Goal: Find specific page/section: Find specific page/section

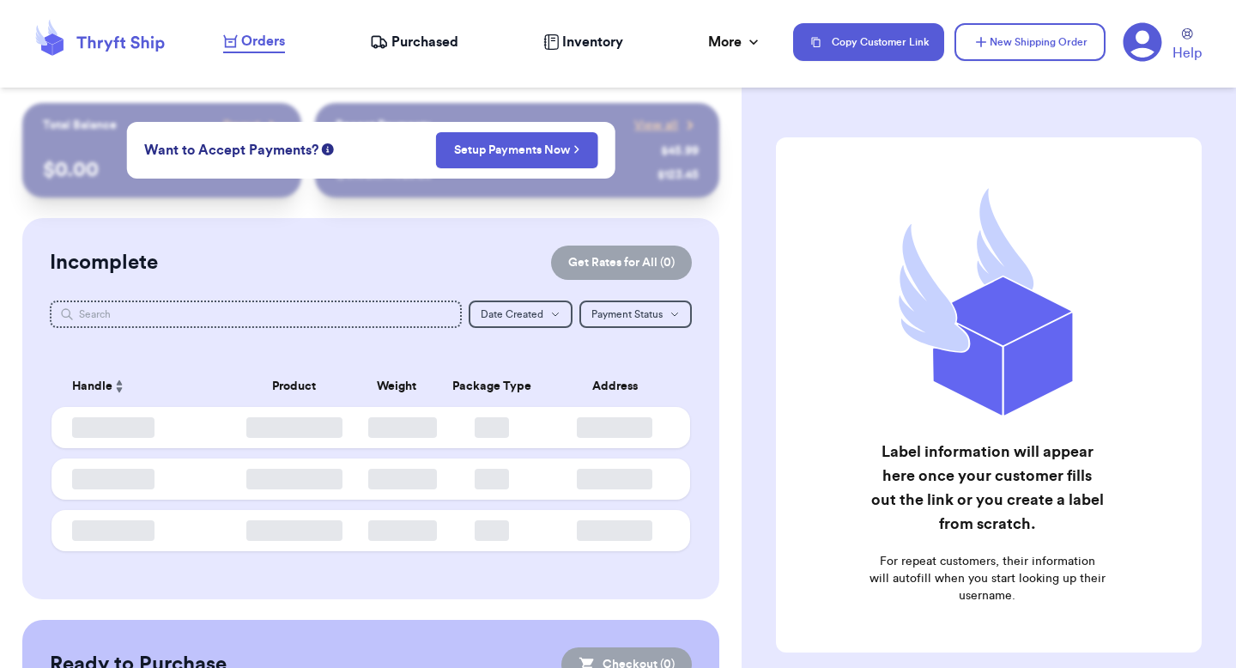
checkbox input "false"
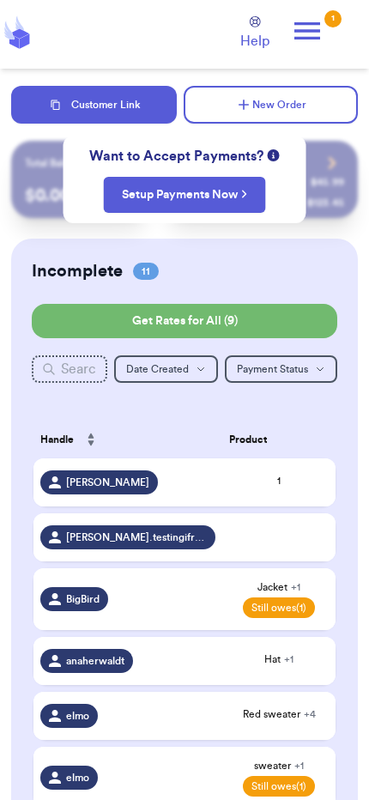
click at [52, 372] on icon at bounding box center [49, 369] width 14 height 14
click at [60, 367] on input "text" at bounding box center [70, 368] width 76 height 27
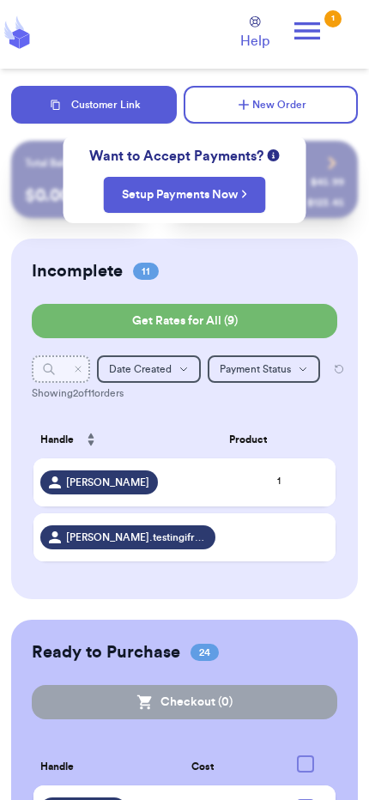
scroll to position [0, 15]
click at [80, 379] on input "val" at bounding box center [61, 368] width 58 height 27
type input "val"
click at [73, 371] on icon "Clear search" at bounding box center [78, 369] width 10 height 10
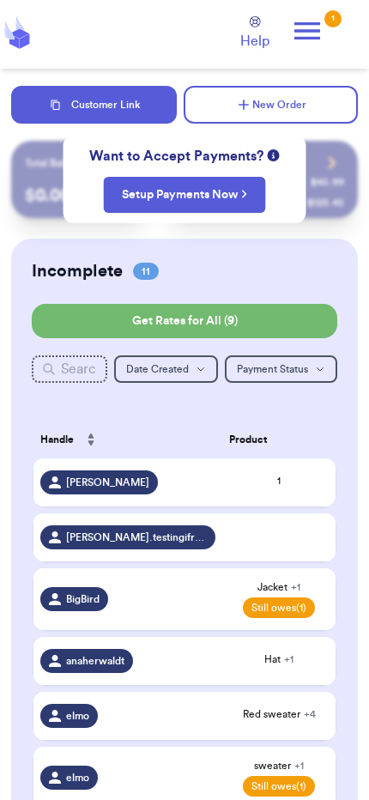
scroll to position [0, 0]
click at [74, 375] on input "text" at bounding box center [70, 368] width 76 height 27
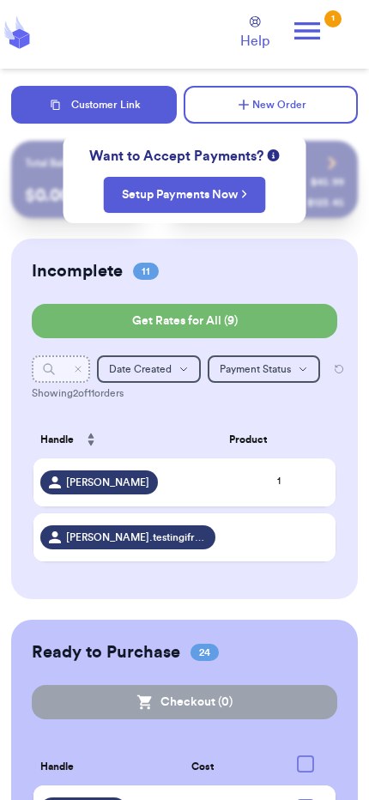
scroll to position [0, 14]
type input "va"
click at [76, 367] on icon "Clear search" at bounding box center [78, 369] width 5 height 5
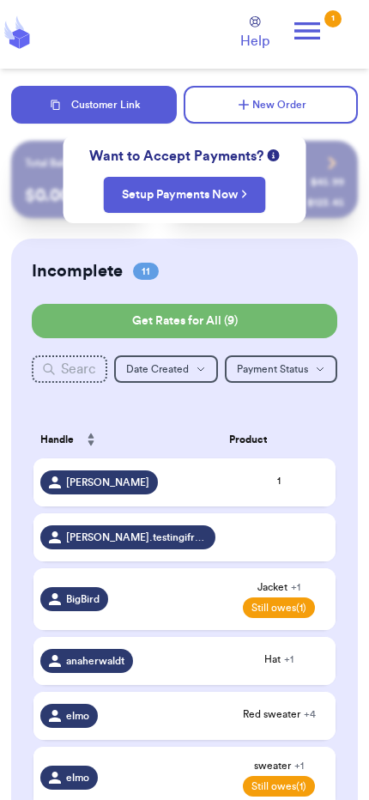
scroll to position [0, 0]
click at [82, 374] on input "text" at bounding box center [70, 368] width 76 height 27
click at [142, 365] on span "Date Created" at bounding box center [157, 369] width 63 height 10
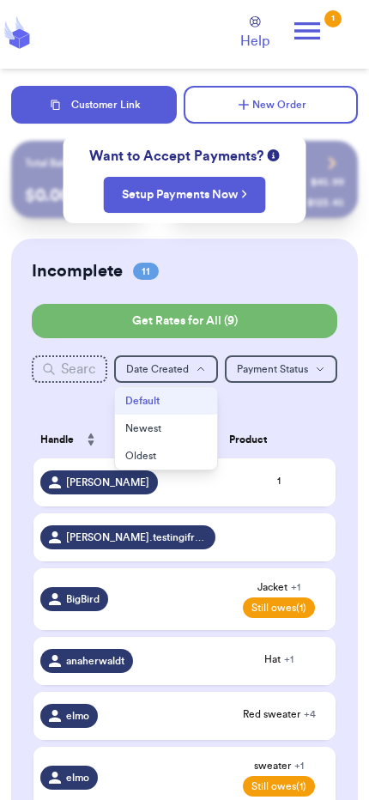
click at [146, 421] on button "Newest" at bounding box center [166, 428] width 102 height 27
